Goal: Task Accomplishment & Management: Use online tool/utility

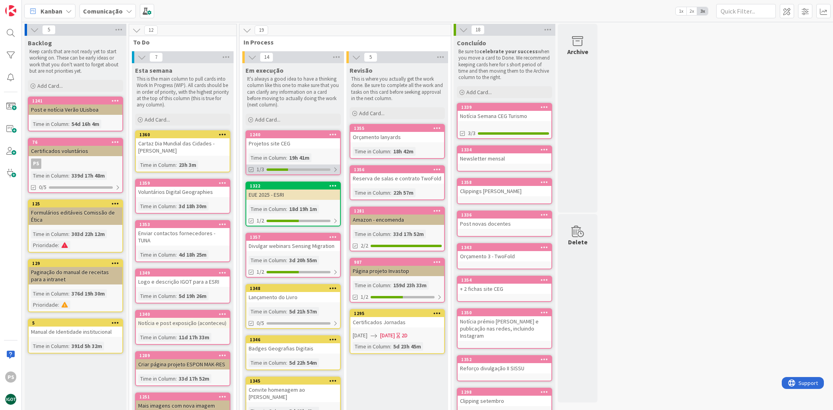
click at [304, 167] on div "1/3" at bounding box center [293, 169] width 94 height 10
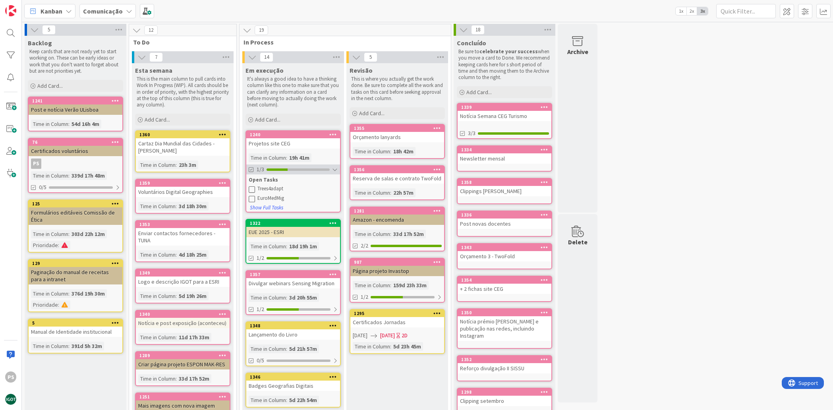
click at [325, 169] on div at bounding box center [298, 169] width 63 height 2
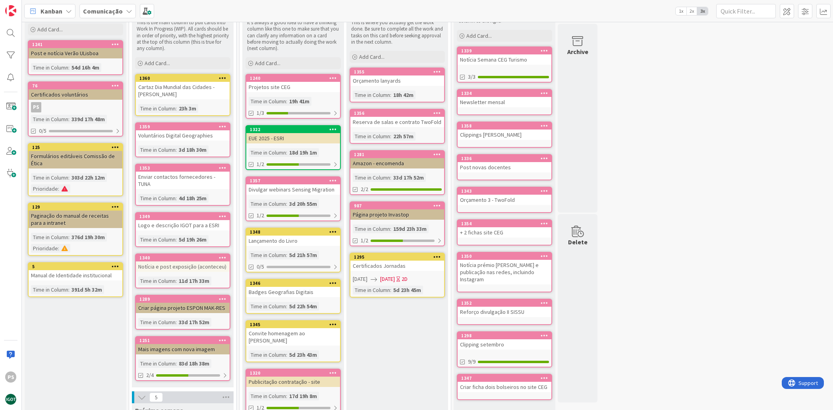
scroll to position [40, 0]
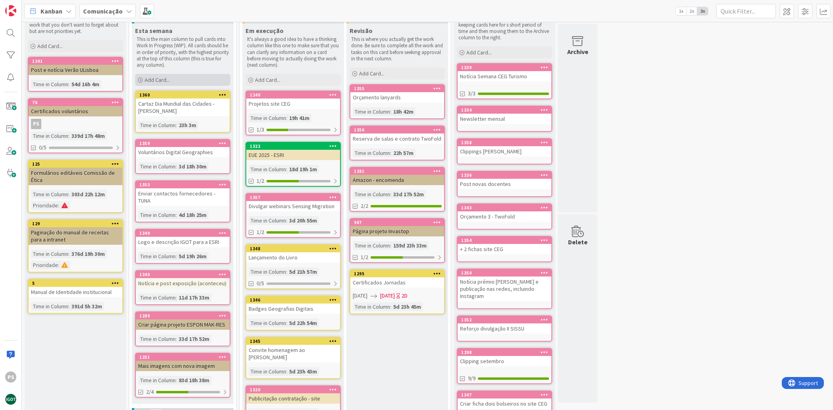
click at [165, 85] on div "Add Card..." at bounding box center [182, 80] width 95 height 12
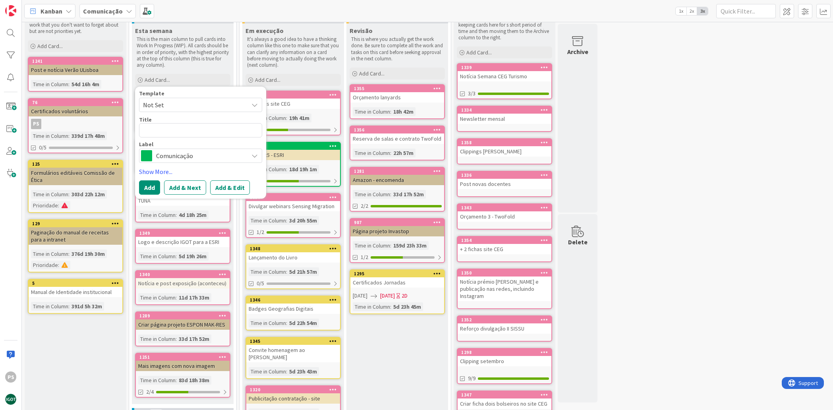
click at [179, 156] on span "Comunicação" at bounding box center [200, 155] width 88 height 11
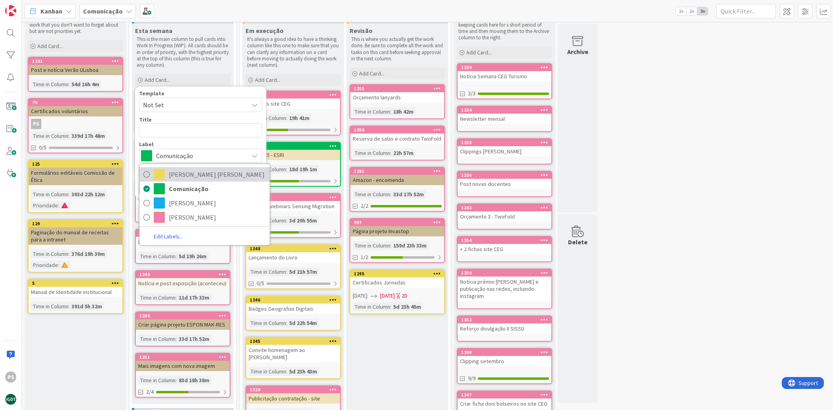
click at [179, 174] on span "[PERSON_NAME] [PERSON_NAME]" at bounding box center [217, 174] width 97 height 12
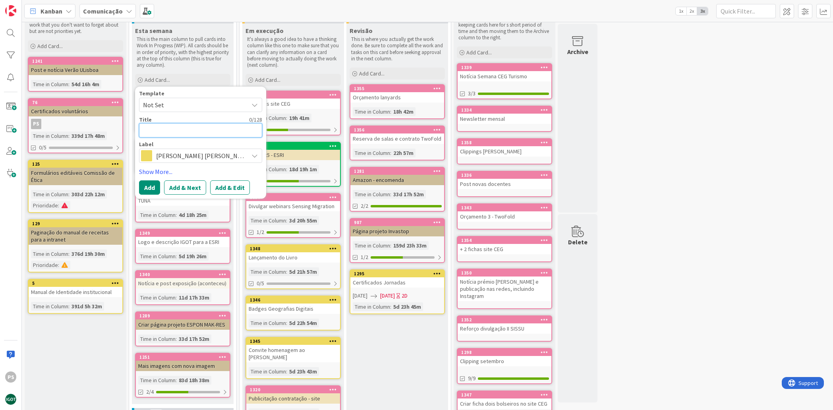
click at [164, 132] on textarea at bounding box center [200, 130] width 123 height 14
type textarea "x"
type textarea "A"
type textarea "x"
type textarea "Ar"
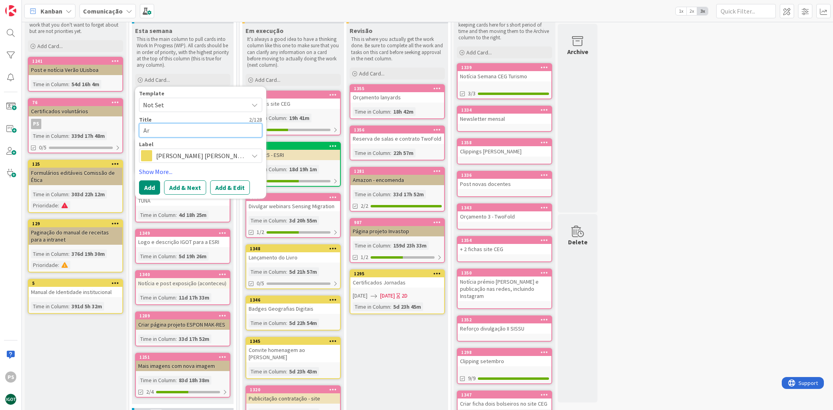
type textarea "x"
type textarea "Art"
type textarea "x"
type textarea "Arte"
type textarea "x"
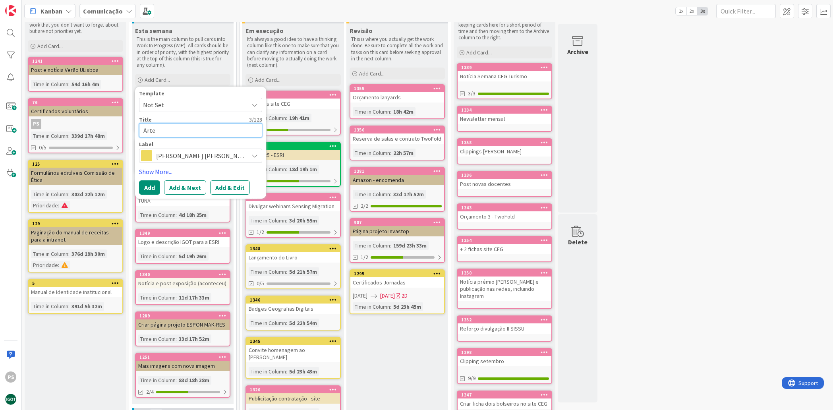
type textarea "Arte"
type textarea "x"
type textarea "Arte F"
type textarea "x"
type textarea "Arte Fi"
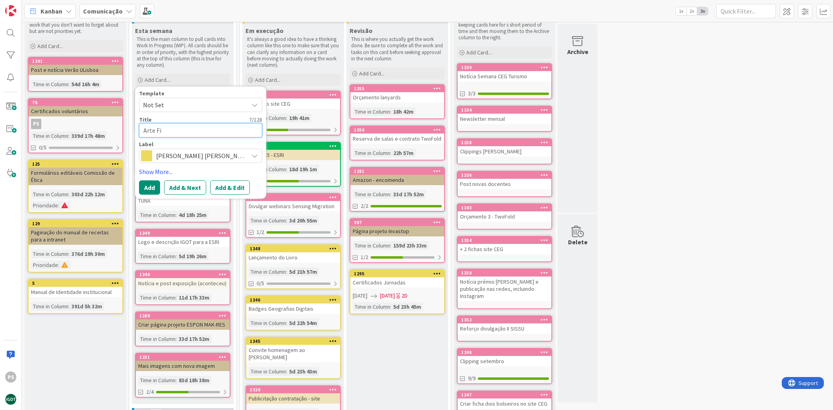
type textarea "x"
type textarea "Arte Fina"
type textarea "x"
type textarea "Arte Final"
type textarea "x"
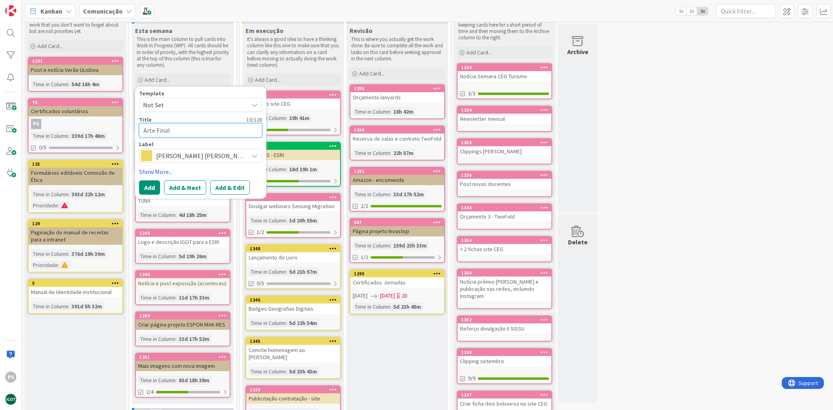
type textarea "Arte Final"
type textarea "x"
type textarea "Arte Final L"
type textarea "x"
type textarea "Arte Final La"
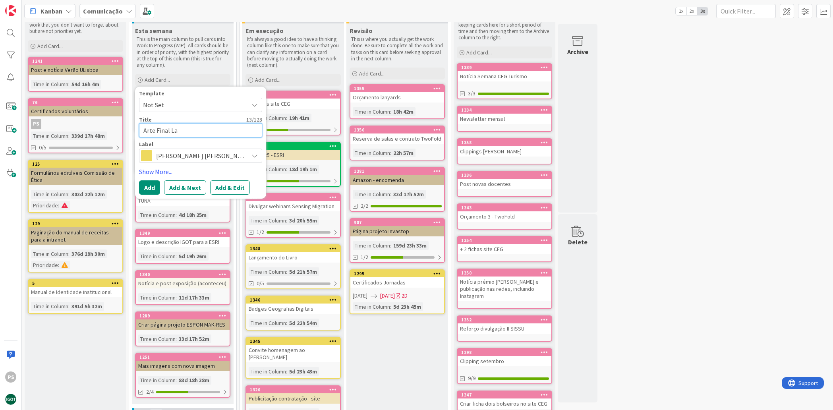
type textarea "x"
type textarea "Arte Final Lan"
type textarea "x"
type textarea "Arte Final Lany"
type textarea "x"
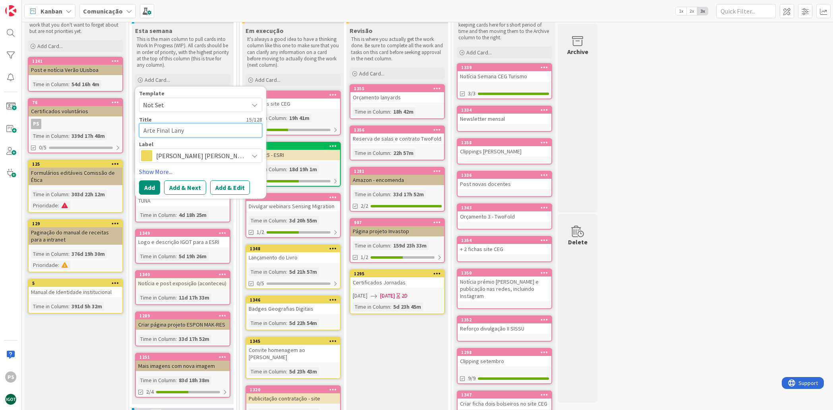
type textarea "Arte Final Lanya"
type textarea "x"
type textarea "Arte Final Lanyar"
type textarea "x"
type textarea "Arte Final Lanyard"
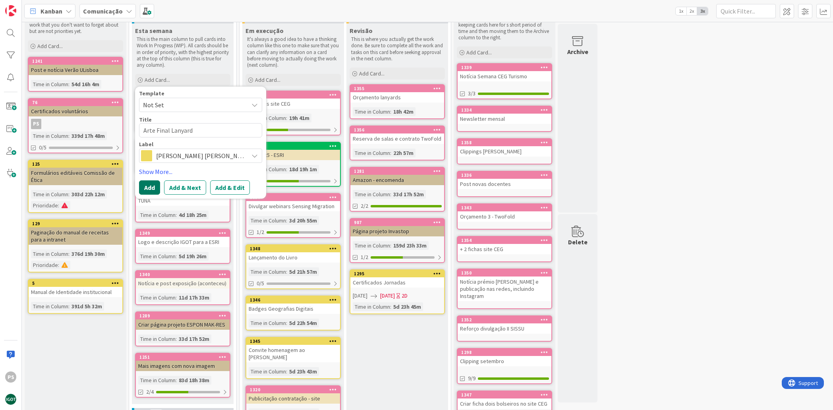
click at [155, 182] on button "Add" at bounding box center [149, 187] width 21 height 14
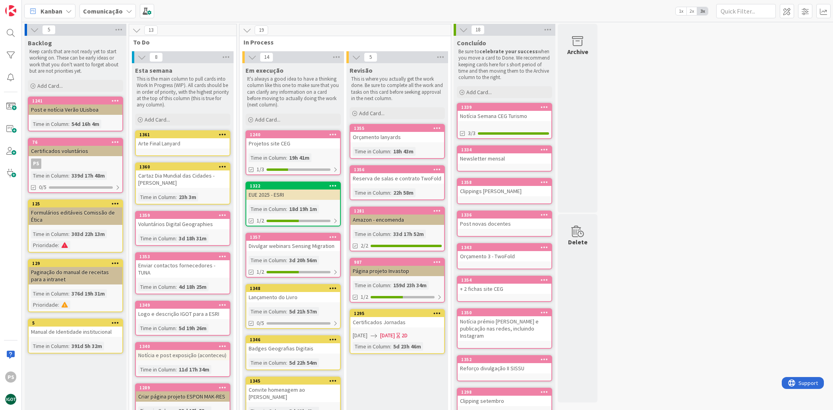
scroll to position [0, 0]
click at [308, 323] on div at bounding box center [299, 323] width 64 height 2
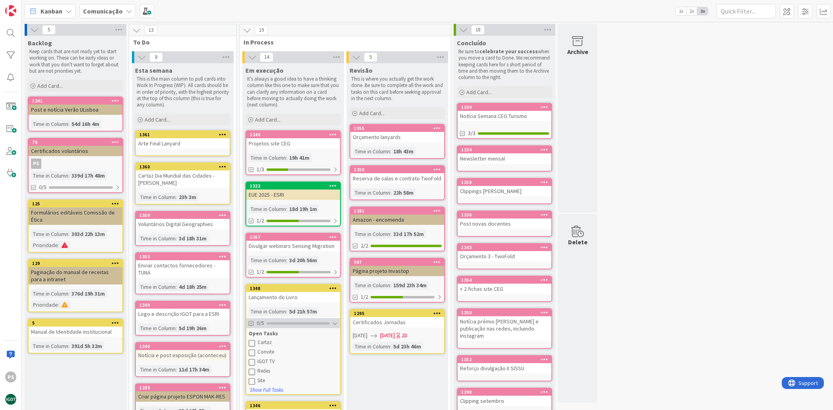
click at [308, 323] on div at bounding box center [298, 323] width 63 height 2
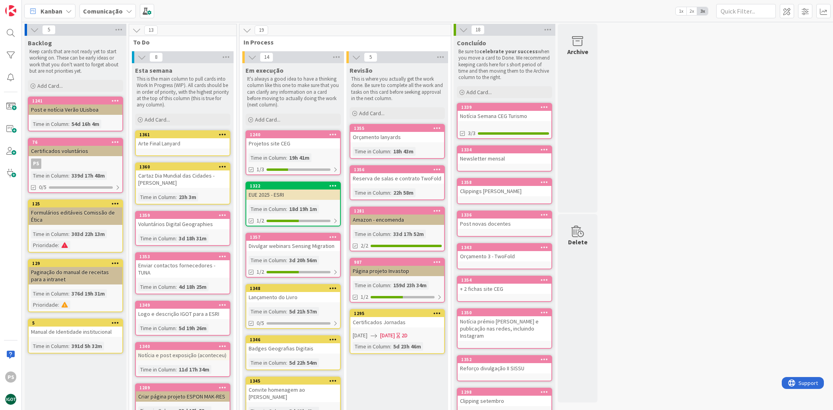
scroll to position [137, 0]
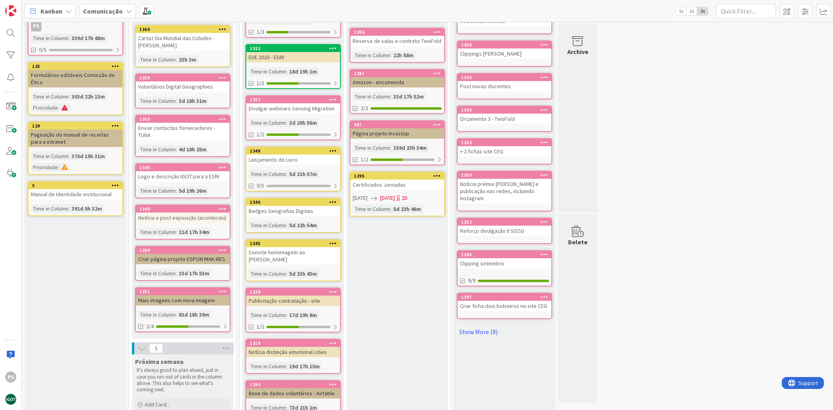
click at [306, 220] on div "1346 Badges Geografias Digitais Time in [GEOGRAPHIC_DATA] : 5d 22h 54m" at bounding box center [293, 215] width 95 height 35
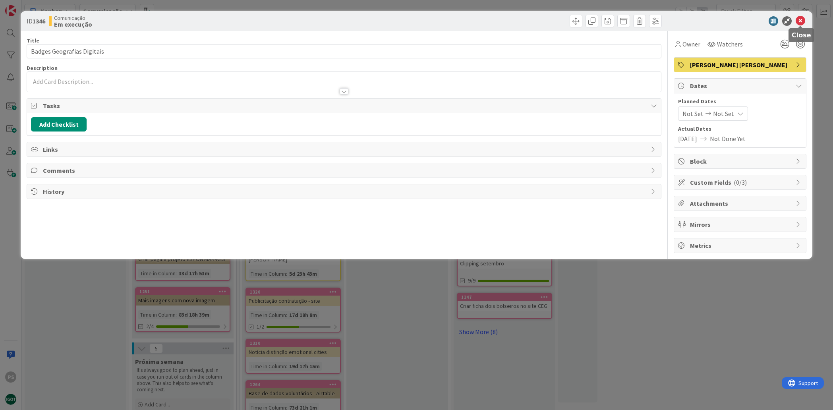
click at [798, 21] on icon at bounding box center [801, 21] width 10 height 10
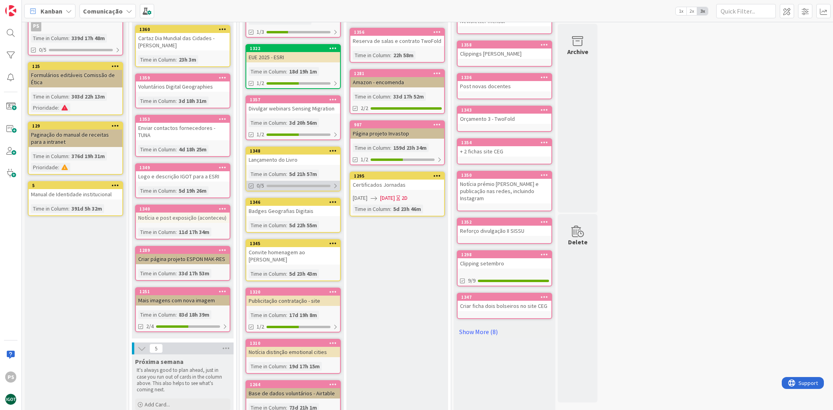
click at [282, 182] on div "0/5" at bounding box center [293, 186] width 94 height 10
